Goal: Task Accomplishment & Management: Manage account settings

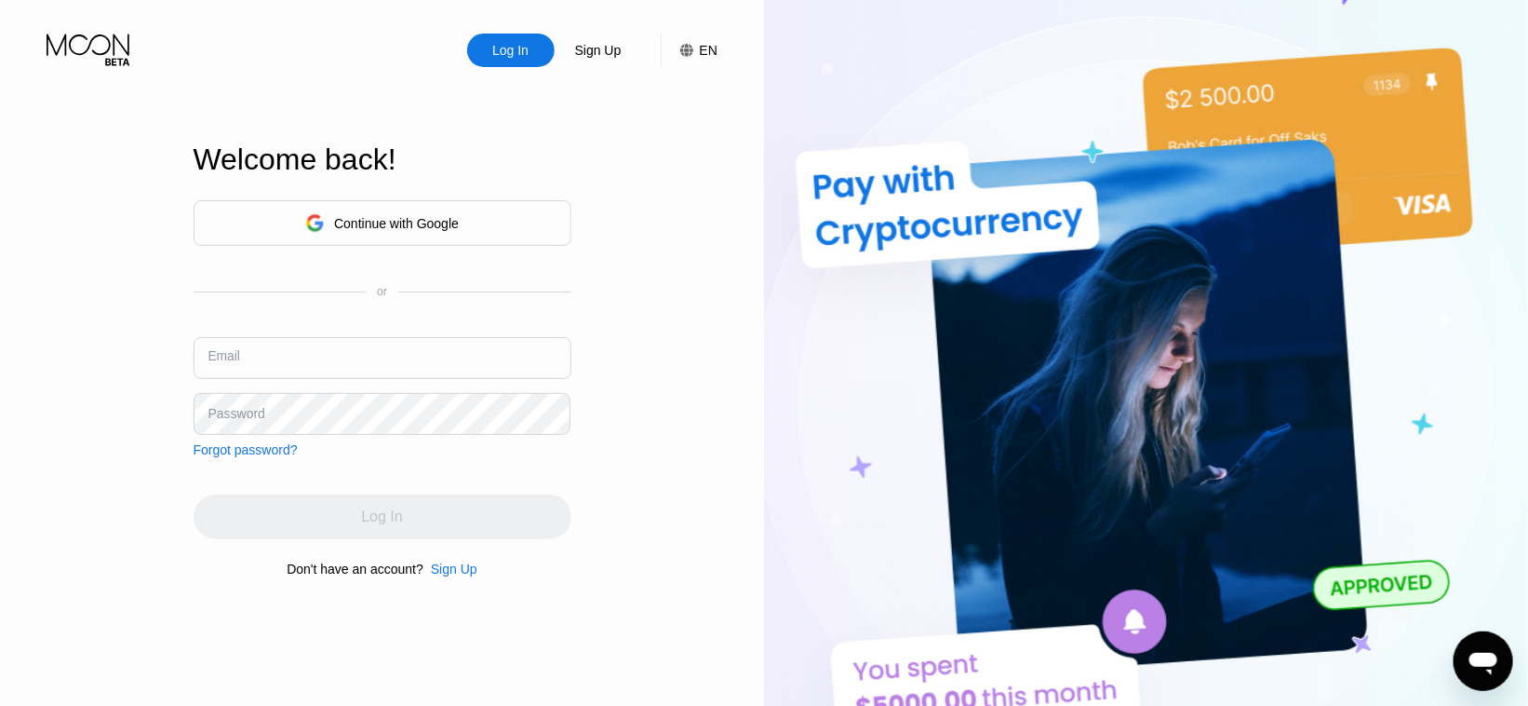
click at [386, 349] on input "text" at bounding box center [383, 358] width 378 height 42
type input "[EMAIL_ADDRESS][DOMAIN_NAME]"
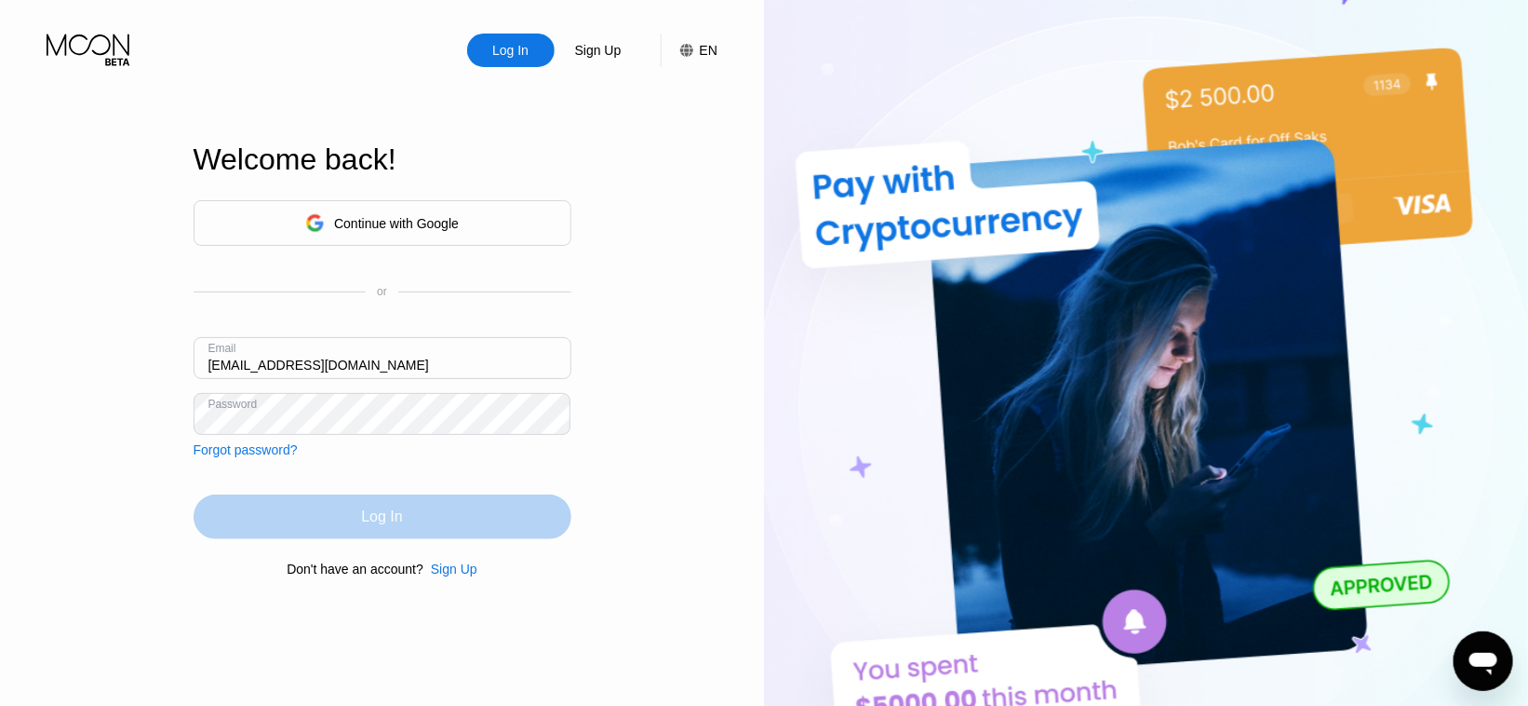
click at [380, 508] on div "Log In" at bounding box center [383, 516] width 378 height 45
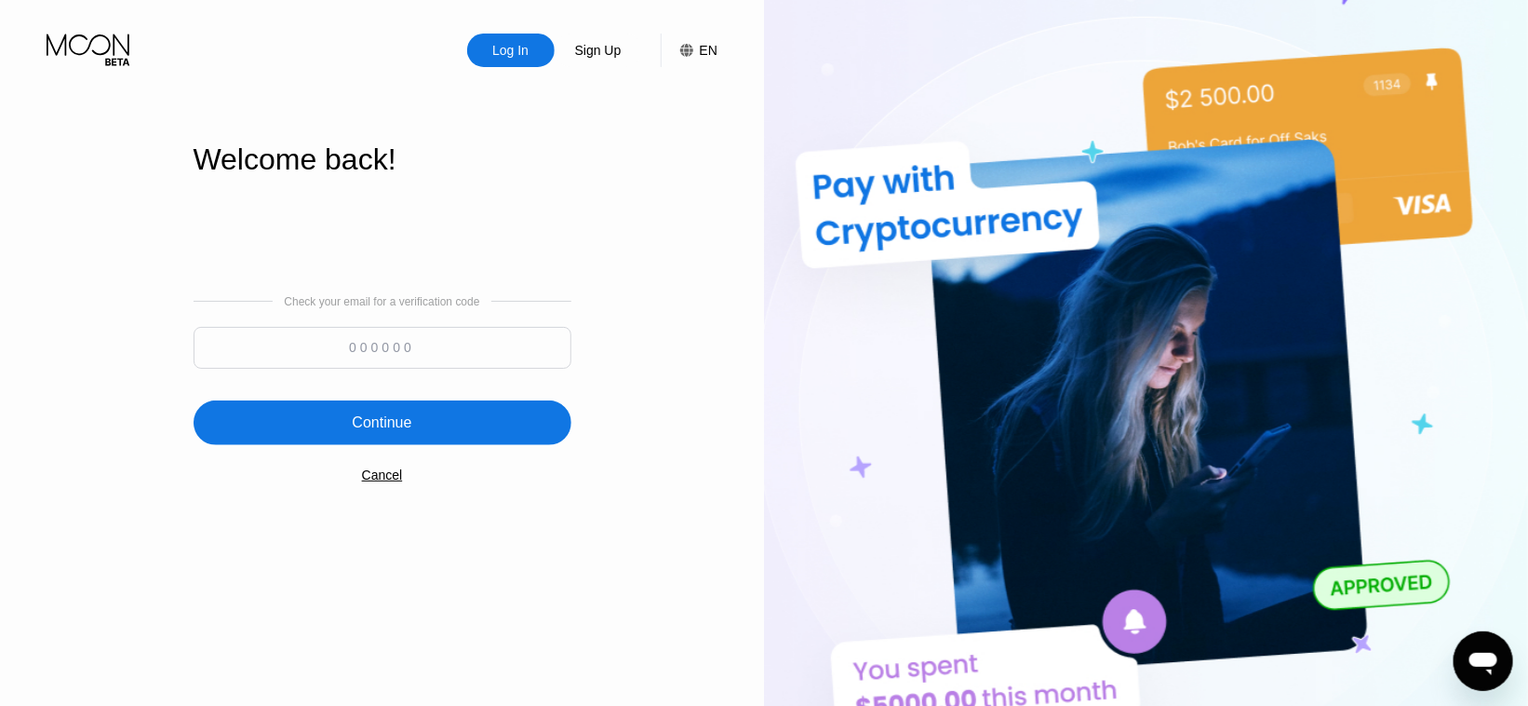
click at [410, 358] on input at bounding box center [383, 348] width 378 height 42
paste input "418998"
type input "418998"
click at [402, 415] on div "Continue" at bounding box center [382, 422] width 60 height 19
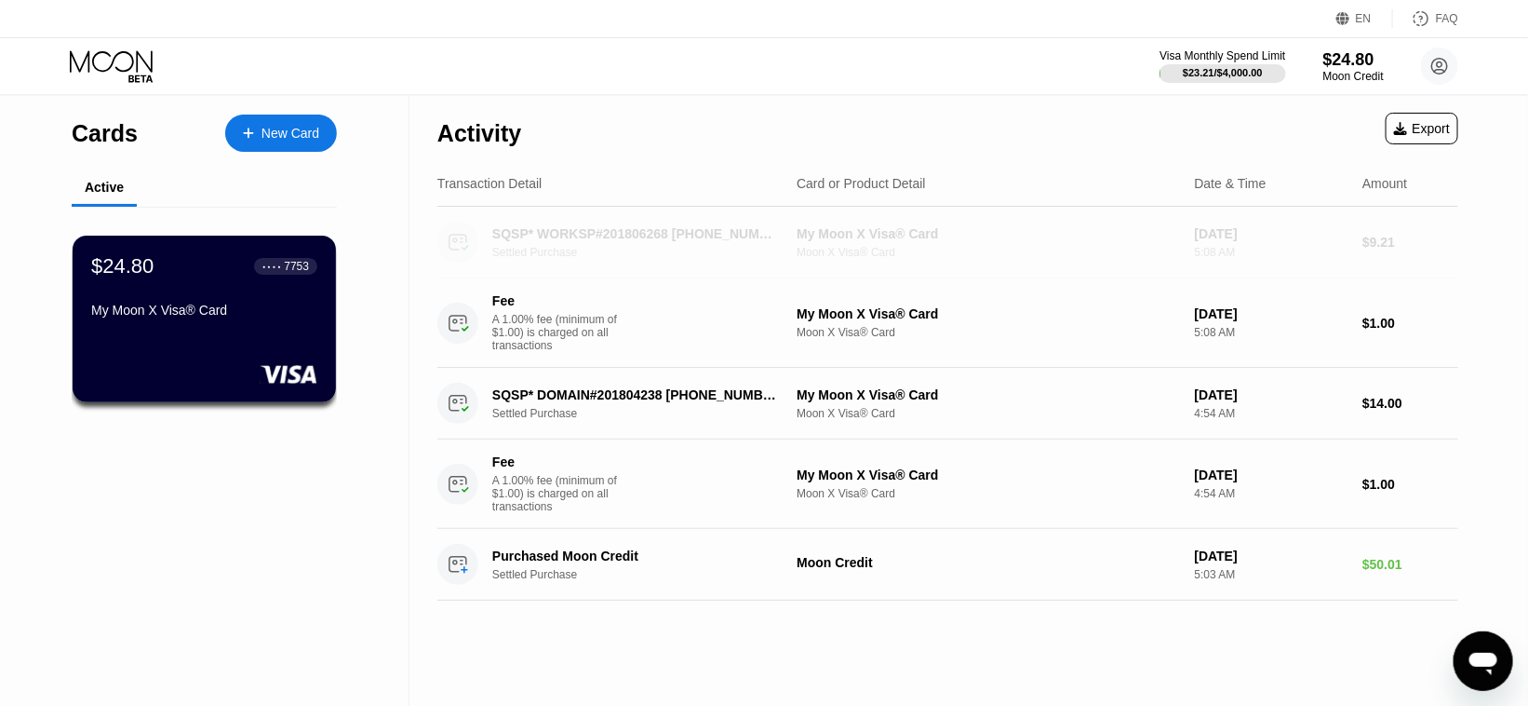
click at [1245, 258] on div "5:08 AM" at bounding box center [1272, 252] width 154 height 13
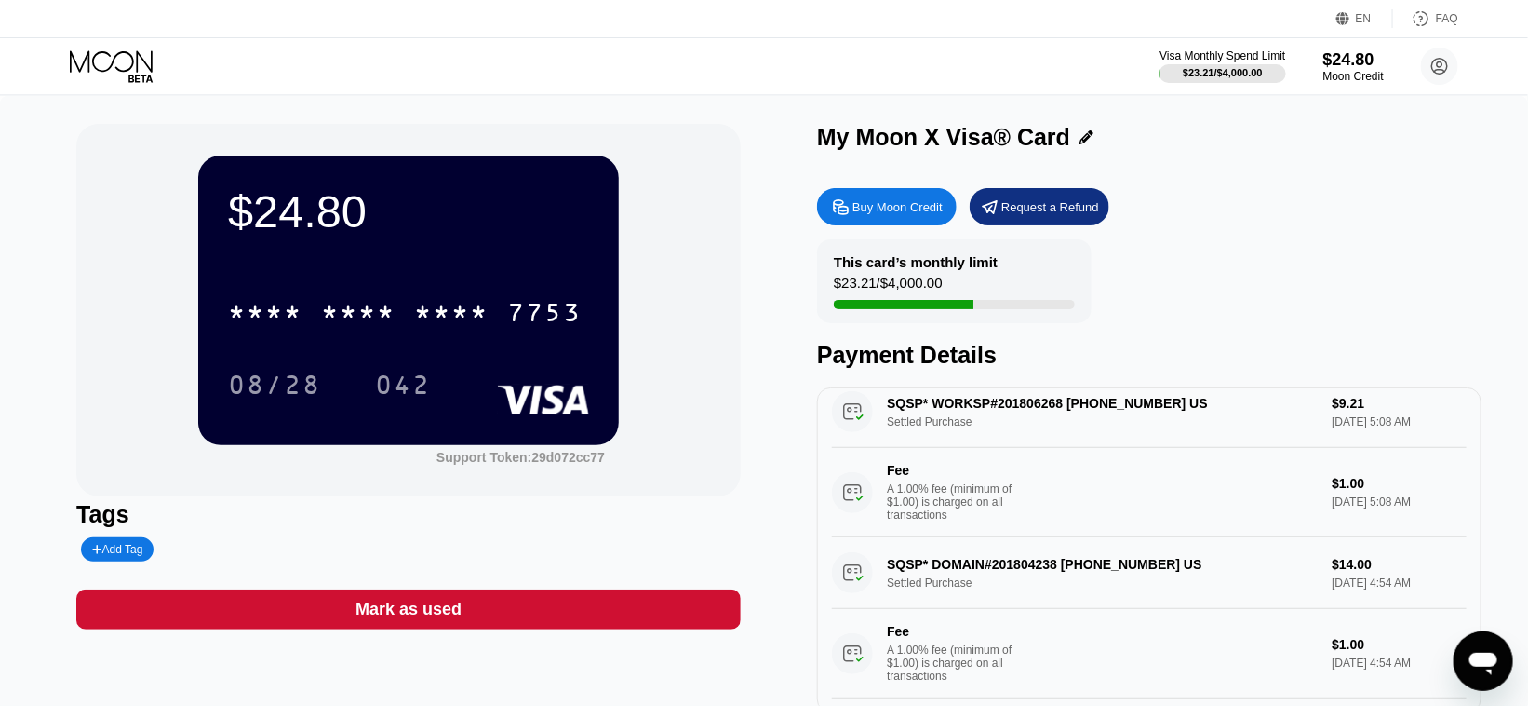
click at [1123, 584] on div "SQSP* DOMAIN#201804238 [PHONE_NUMBER] US Settled Purchase $14.00 [DATE] 4:54 AM…" at bounding box center [1149, 617] width 635 height 161
click at [1011, 209] on div "Request a Refund" at bounding box center [1051, 207] width 98 height 16
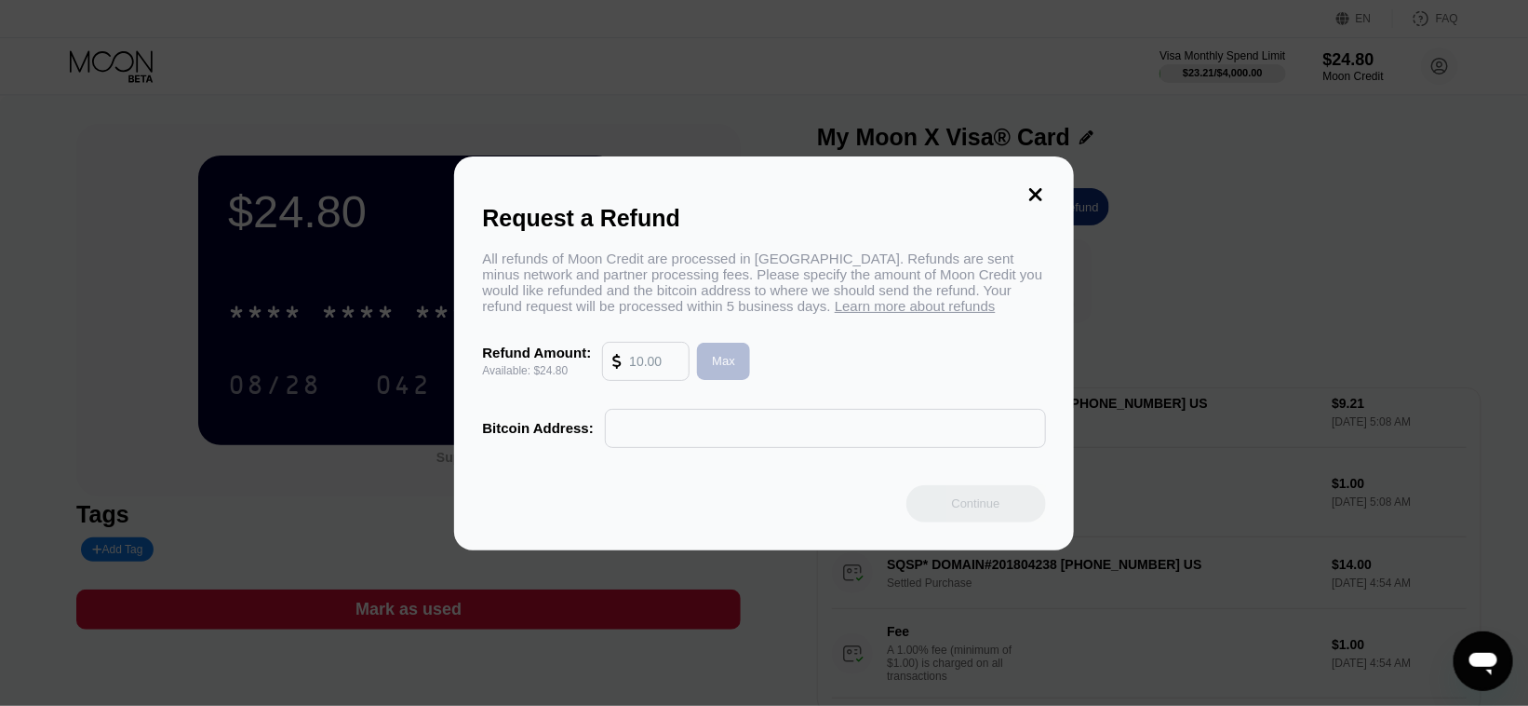
click at [719, 369] on div "Max" at bounding box center [723, 361] width 23 height 16
type input "24.80"
click at [707, 365] on div "Max" at bounding box center [723, 361] width 53 height 37
click at [645, 364] on input "24.80" at bounding box center [654, 361] width 50 height 37
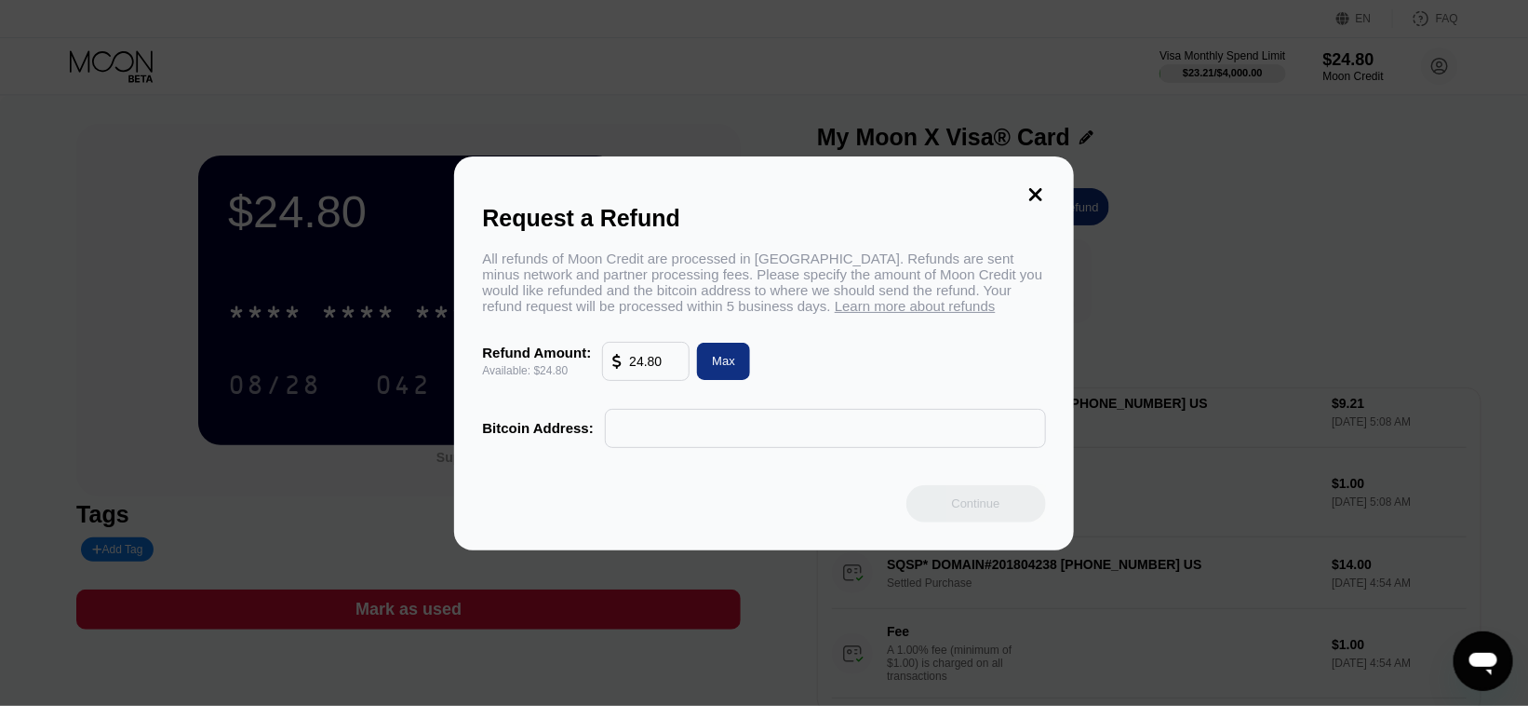
click at [645, 364] on input "24.80" at bounding box center [654, 361] width 50 height 37
click at [1033, 188] on icon at bounding box center [1036, 194] width 13 height 13
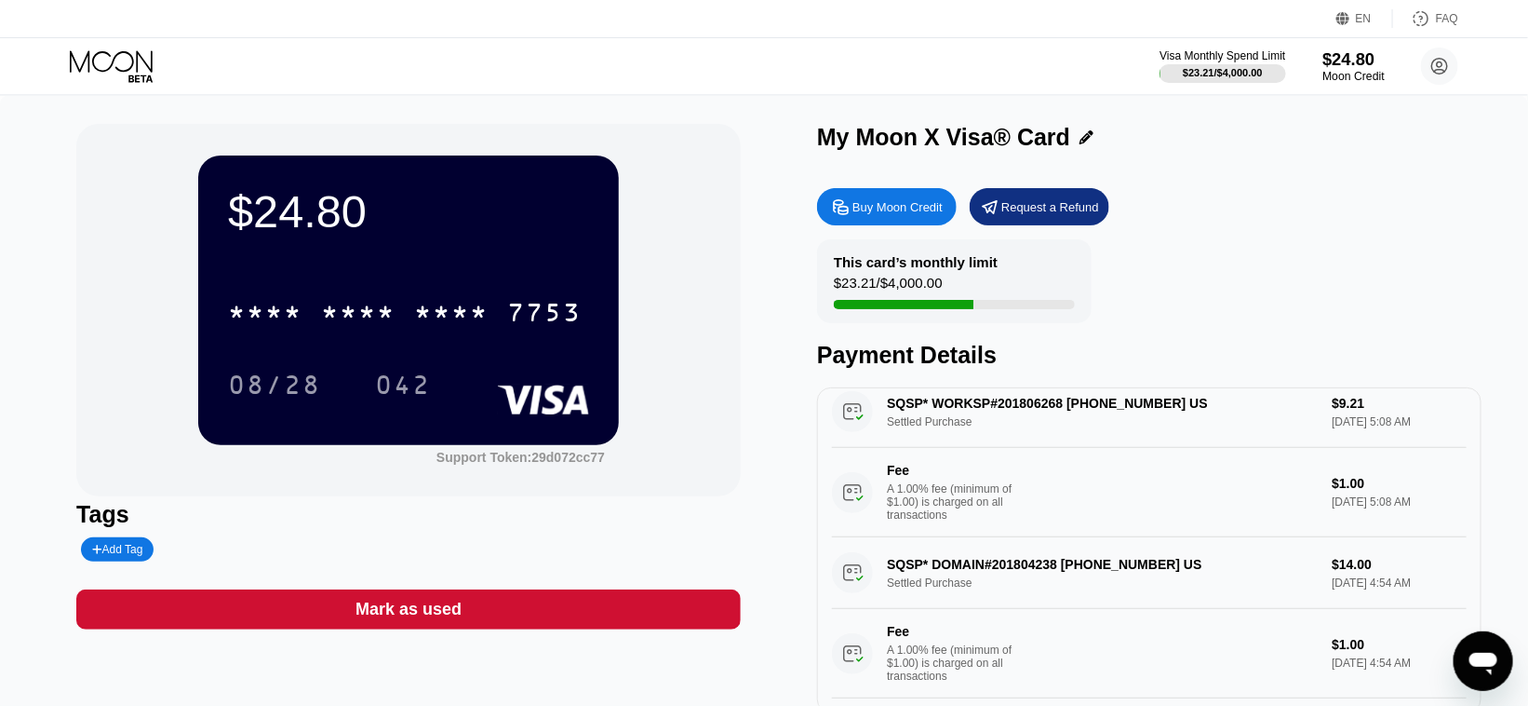
click at [1345, 65] on div "$24.80" at bounding box center [1354, 59] width 62 height 20
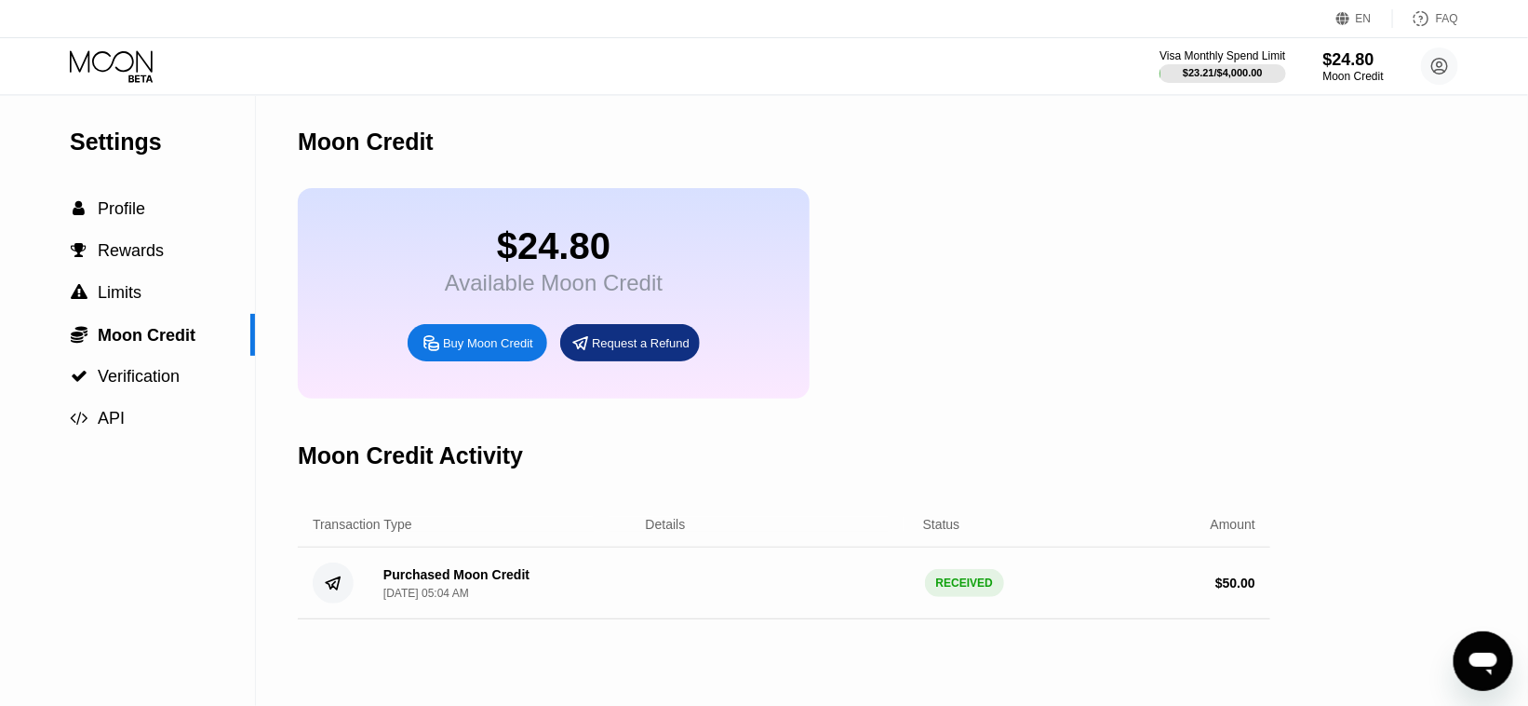
click at [468, 351] on div "Buy Moon Credit" at bounding box center [488, 343] width 90 height 16
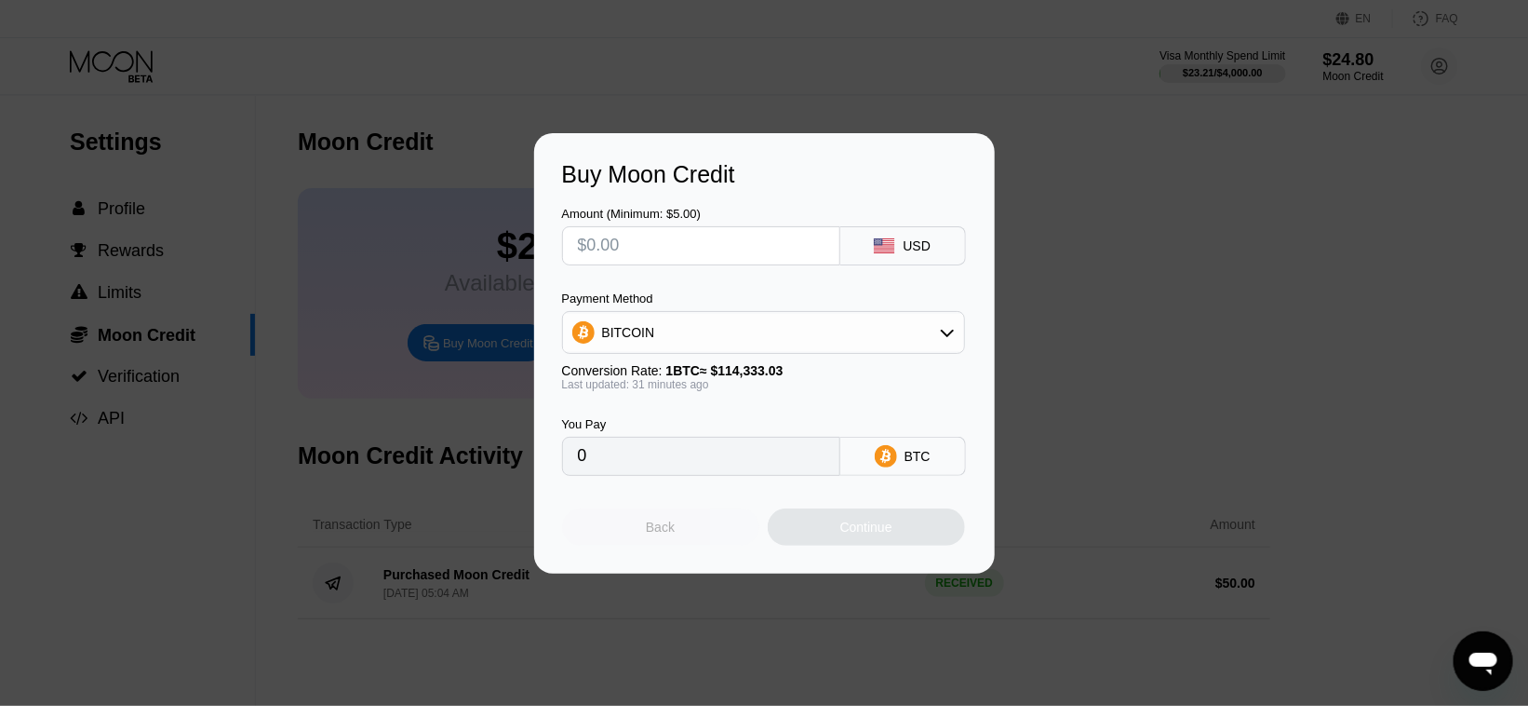
click at [657, 534] on div "Back" at bounding box center [660, 526] width 29 height 15
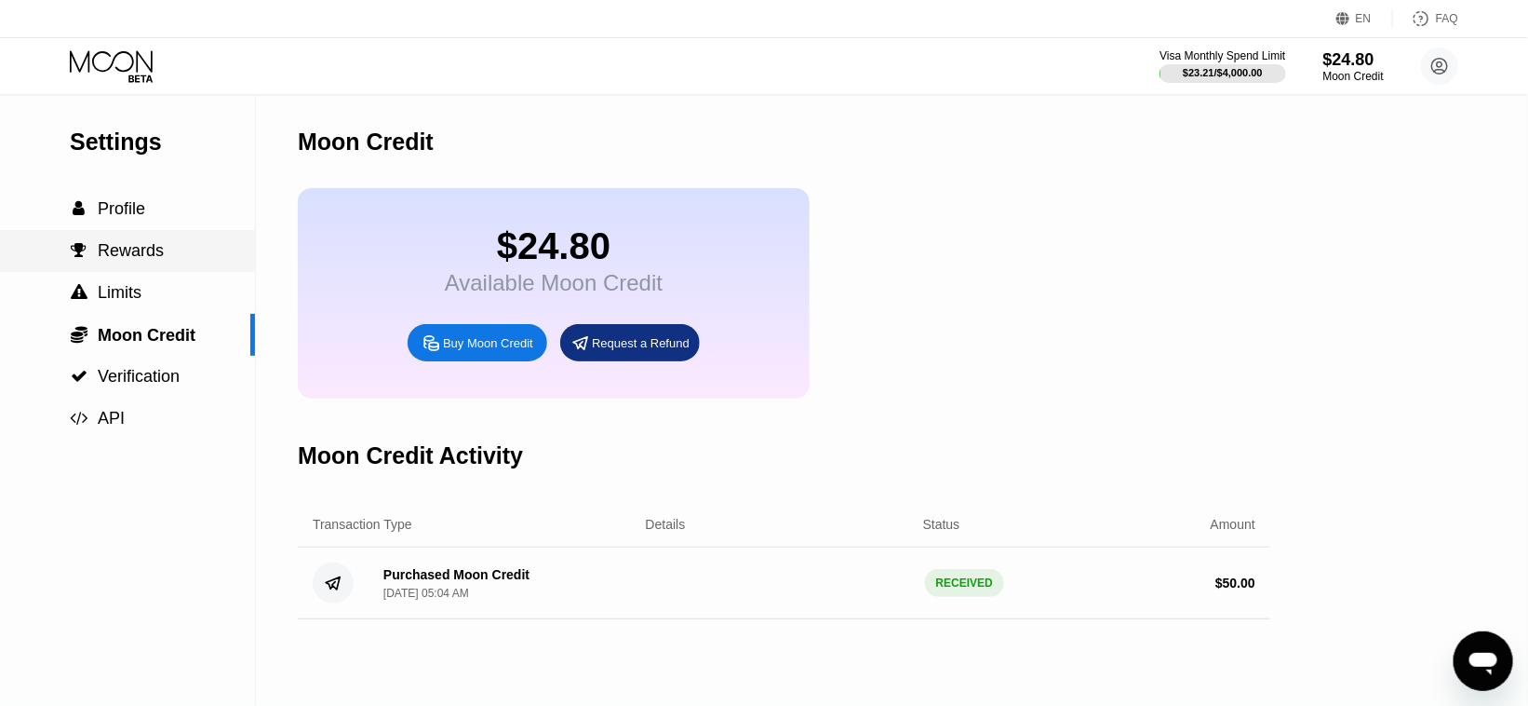
click at [170, 272] on div " Rewards" at bounding box center [127, 251] width 255 height 42
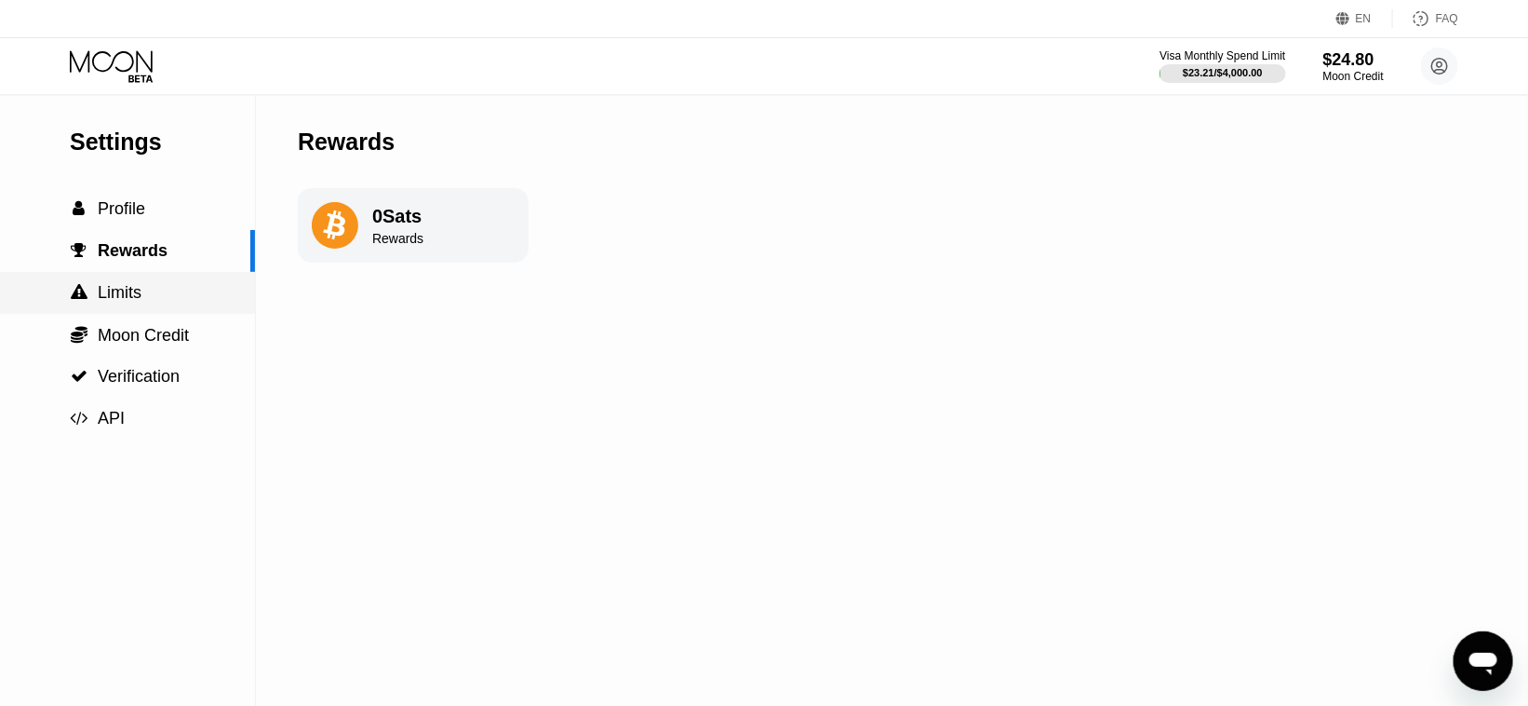
click at [163, 293] on div " Limits" at bounding box center [127, 293] width 255 height 20
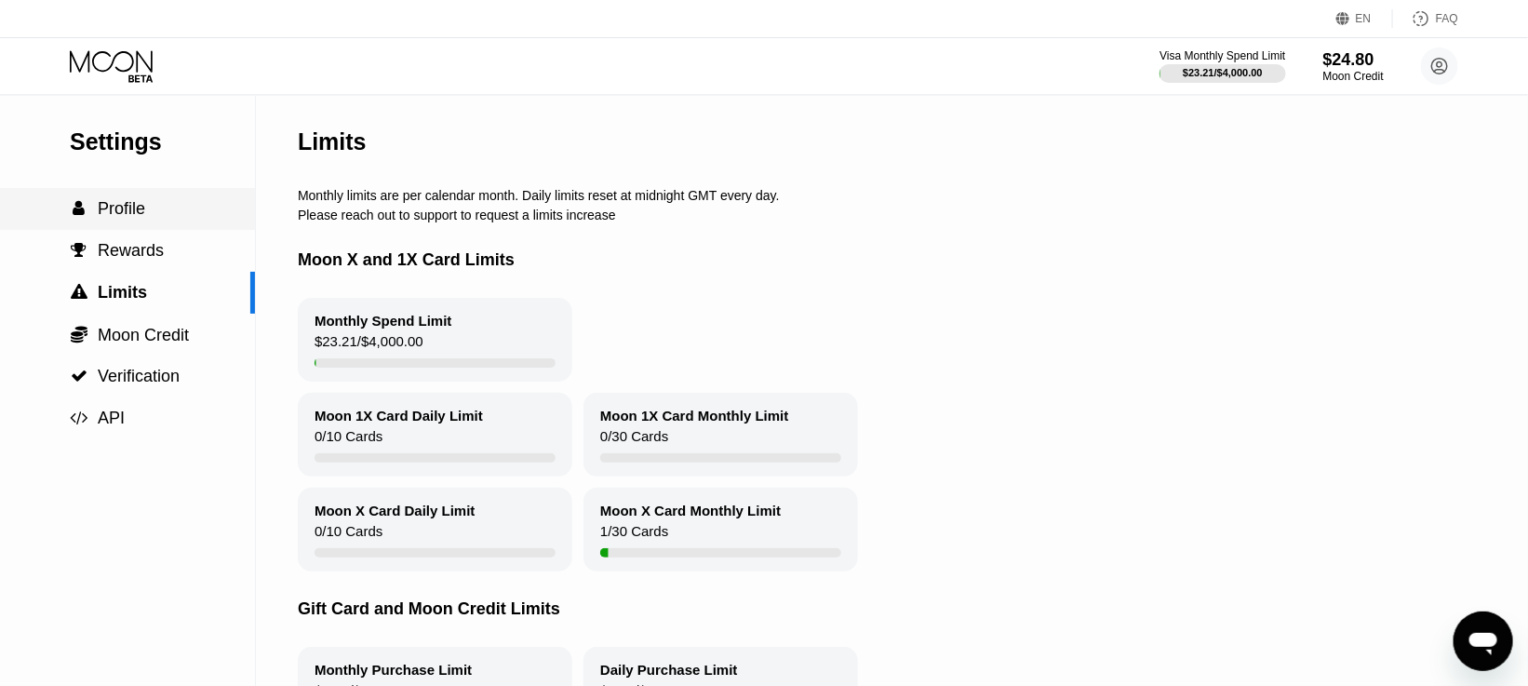
click at [128, 214] on span "Profile" at bounding box center [121, 208] width 47 height 19
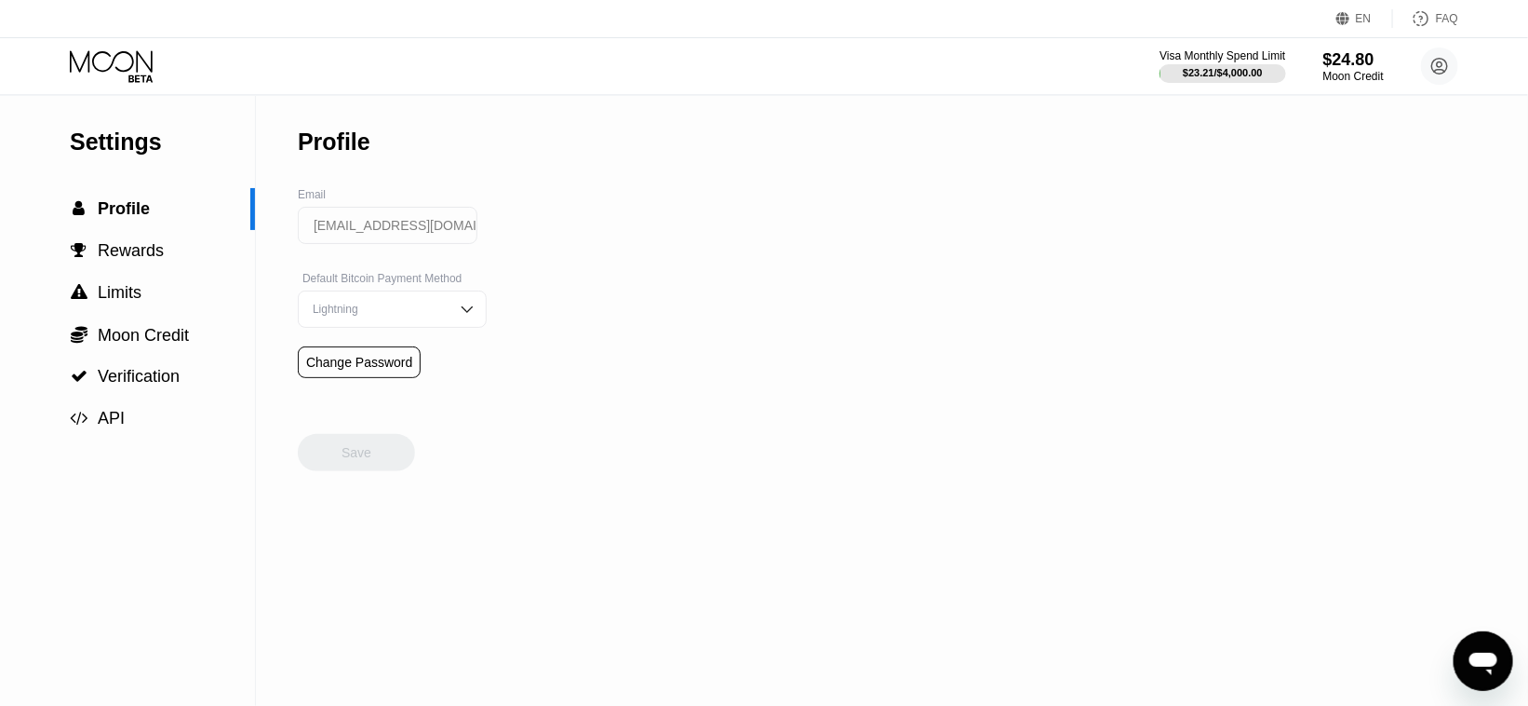
click at [104, 68] on icon at bounding box center [113, 66] width 87 height 33
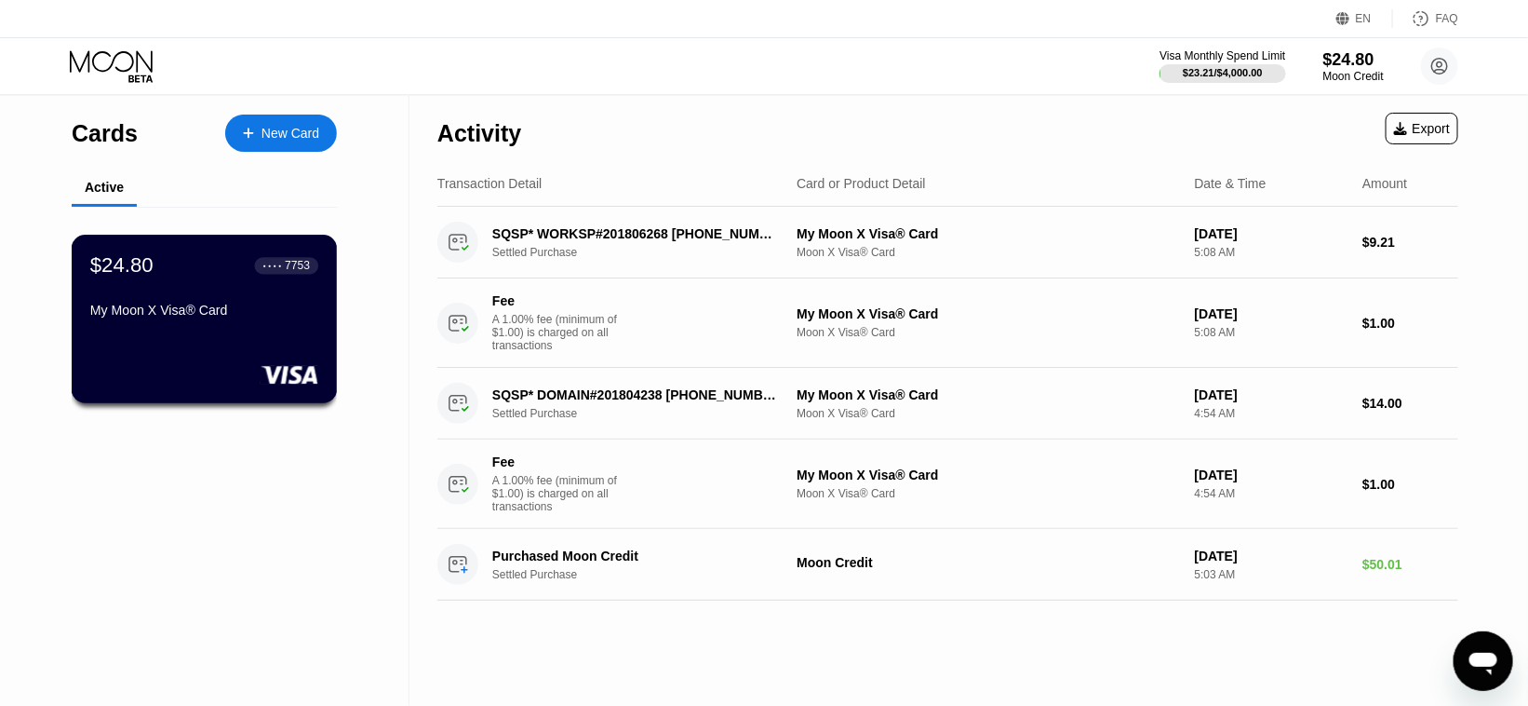
click at [233, 346] on div "$24.80 ● ● ● ● 7753 My Moon X Visa® Card" at bounding box center [205, 319] width 266 height 168
